Goal: Find specific page/section

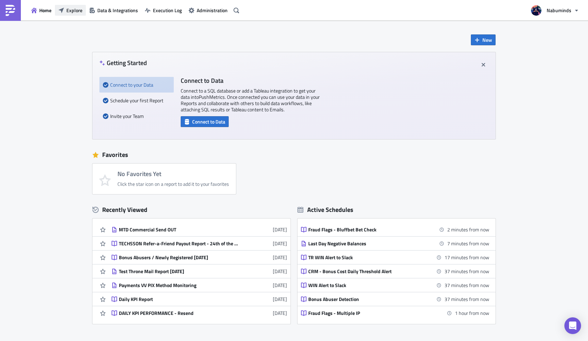
click at [72, 8] on span "Explore" at bounding box center [74, 10] width 16 height 7
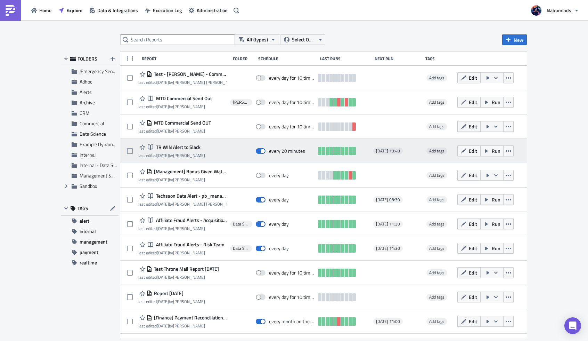
click at [171, 147] on span "TR WIN Alert to Slack" at bounding box center [177, 147] width 46 height 6
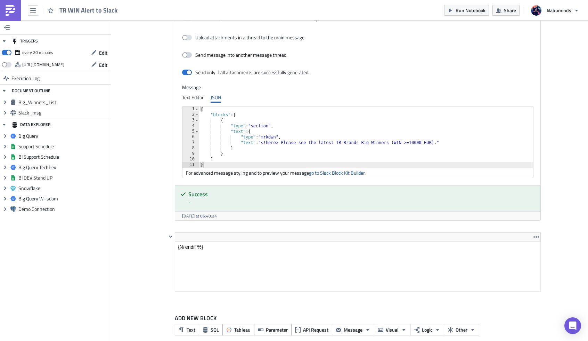
scroll to position [747, 0]
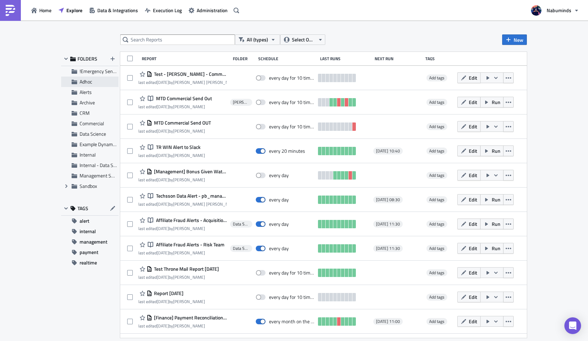
click at [80, 83] on span "Adhoc" at bounding box center [86, 81] width 13 height 7
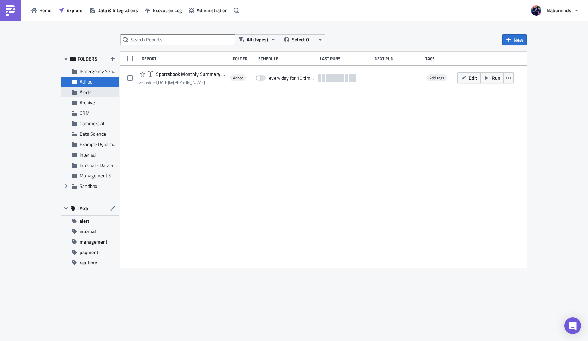
click at [85, 92] on span "Alerts" at bounding box center [86, 91] width 12 height 7
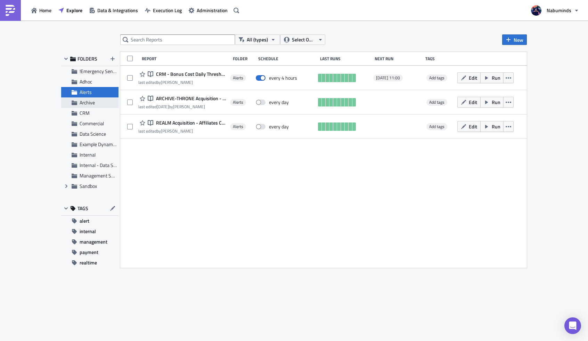
click at [86, 105] on span "Archive" at bounding box center [87, 102] width 15 height 7
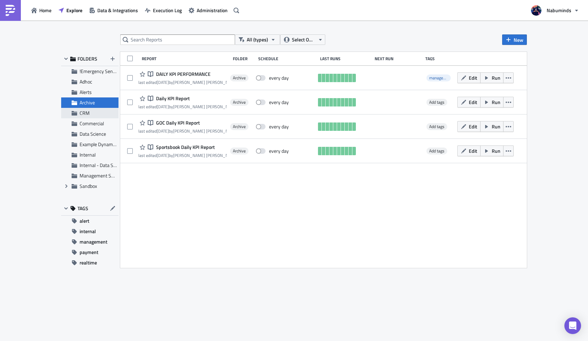
click at [86, 112] on span "CRM" at bounding box center [85, 112] width 10 height 7
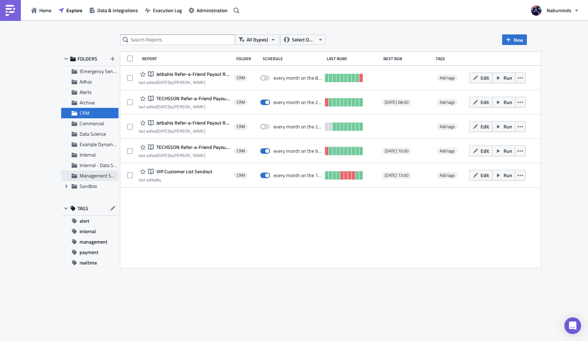
click at [91, 175] on span "Management Subscriptions" at bounding box center [108, 175] width 57 height 7
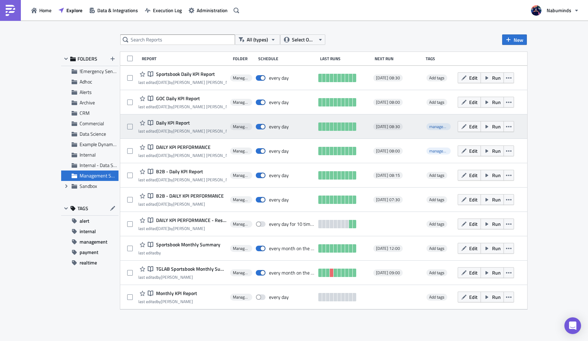
click at [166, 123] on span "Daily KPI Report" at bounding box center [171, 123] width 35 height 6
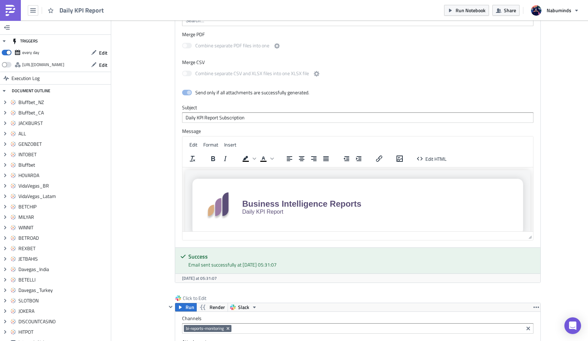
scroll to position [4703, 0]
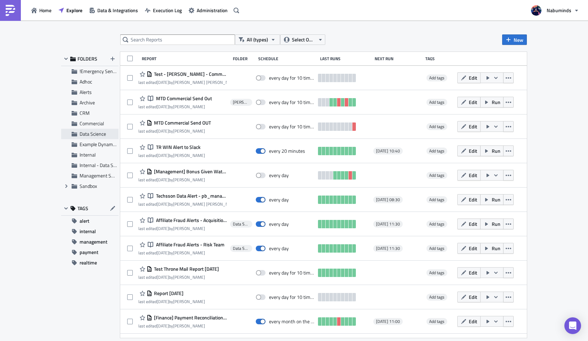
click at [94, 132] on span "Data Science" at bounding box center [93, 133] width 26 height 7
